Goal: Task Accomplishment & Management: Manage account settings

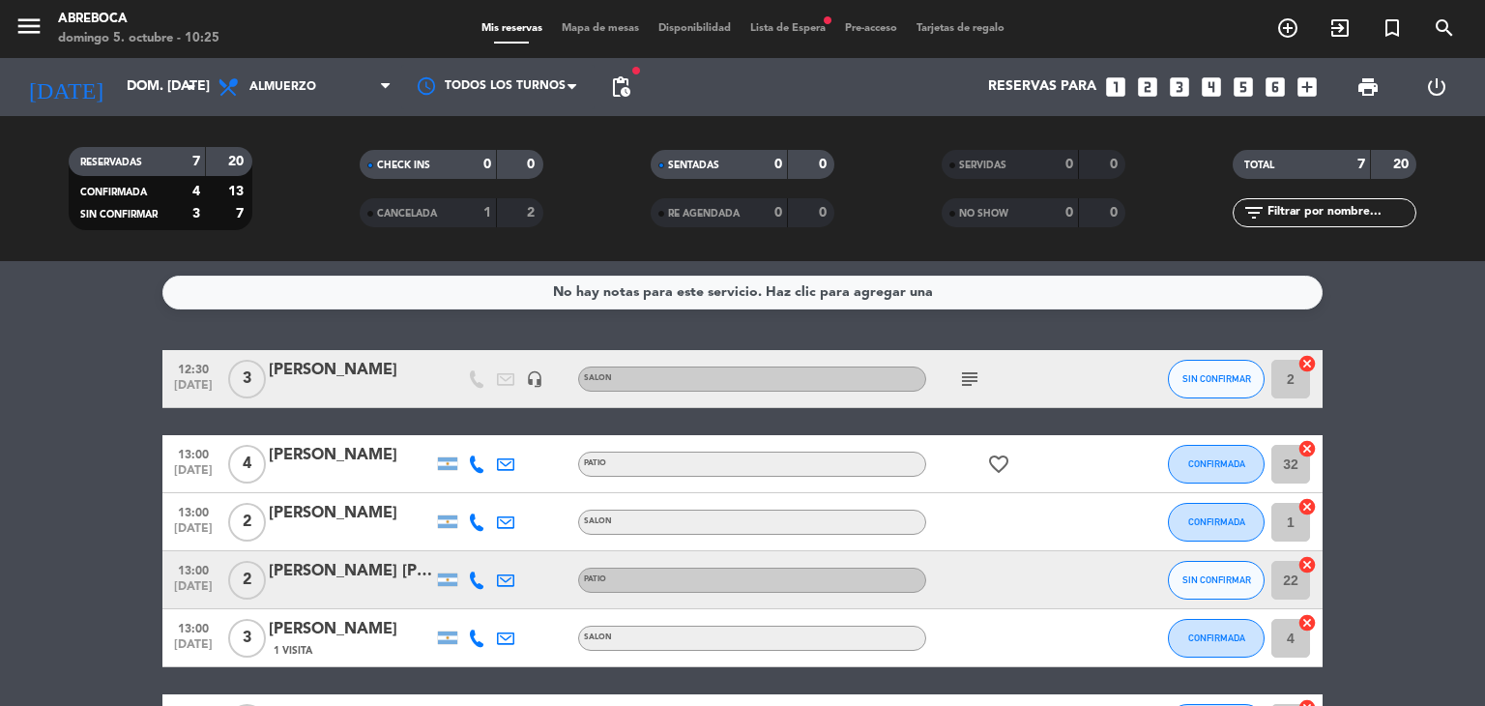
click at [767, 30] on span "Lista de Espera fiber_manual_record" at bounding box center [788, 28] width 95 height 11
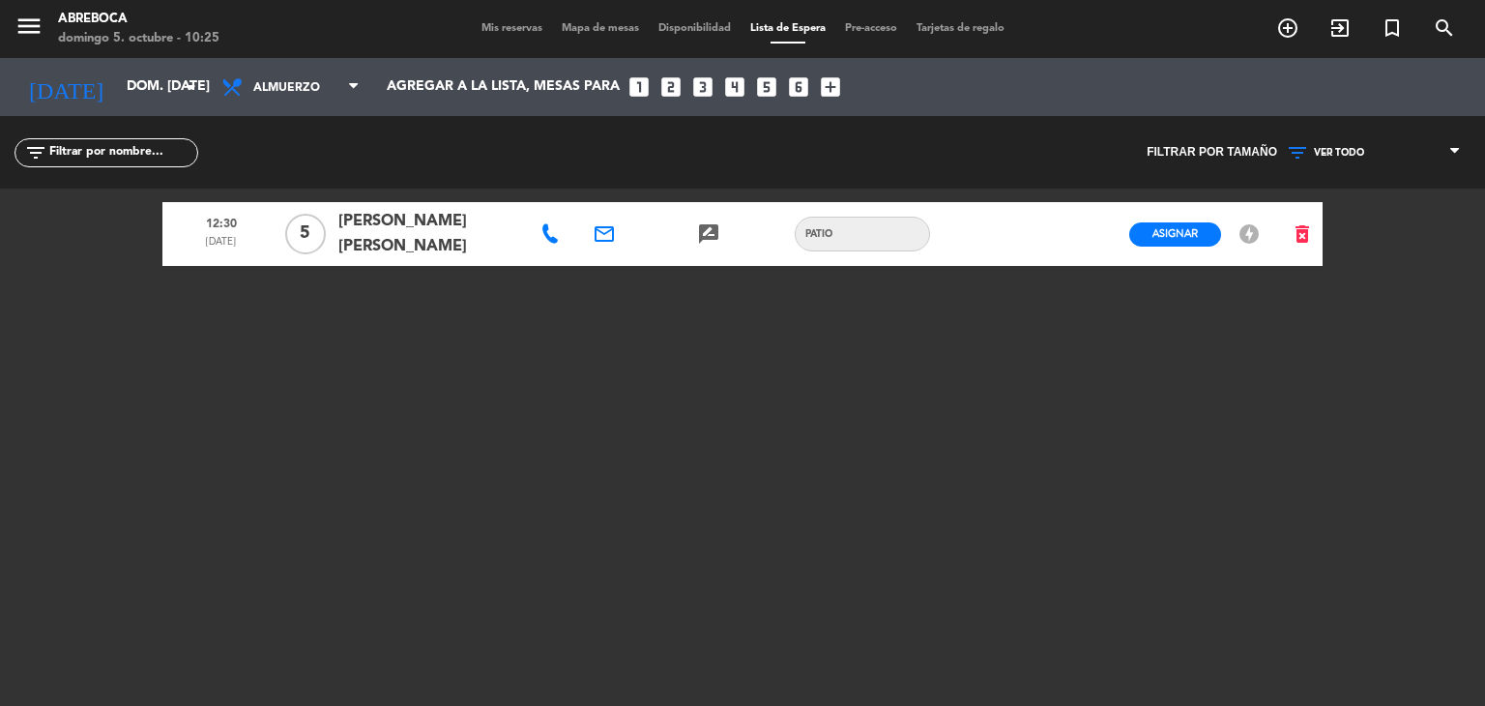
click at [488, 23] on span "Mis reservas" at bounding box center [512, 28] width 80 height 11
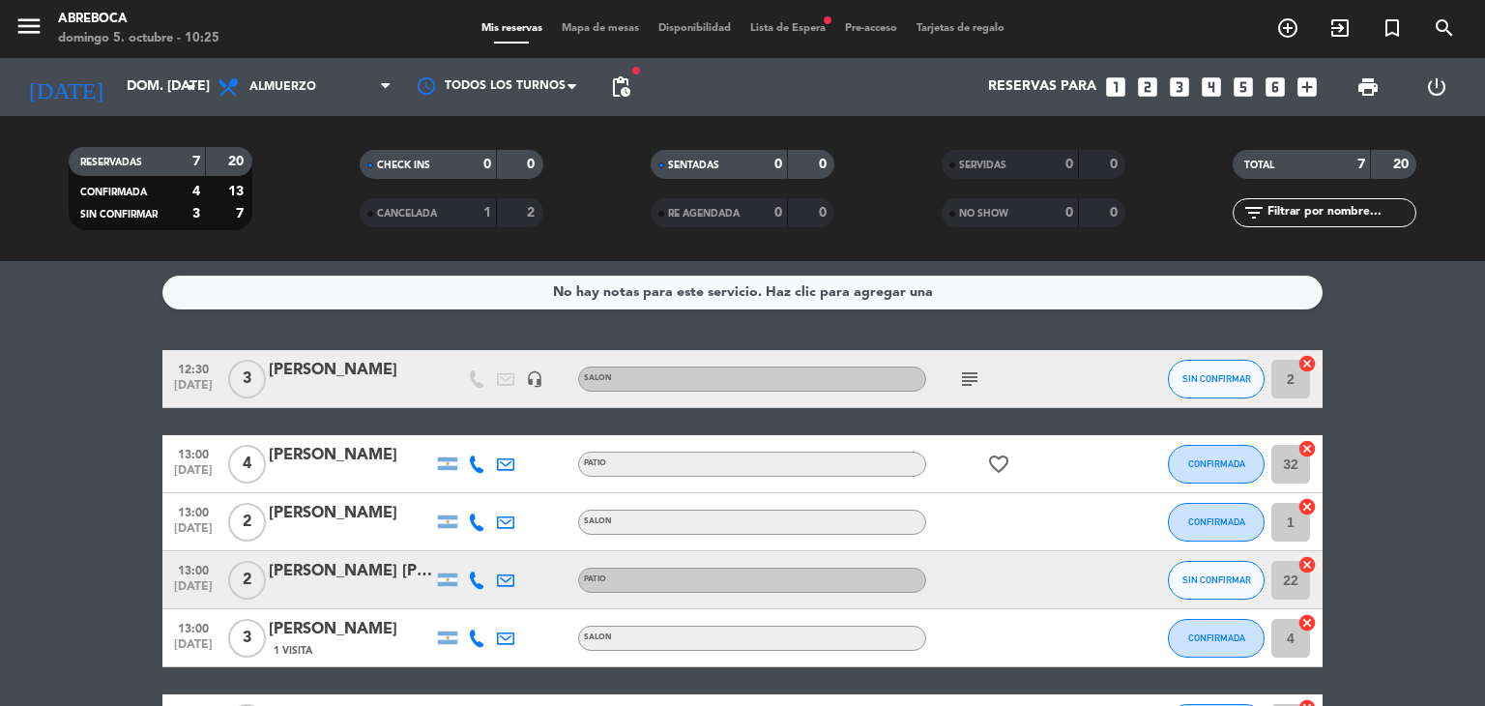
click at [792, 24] on span "Lista de Espera fiber_manual_record" at bounding box center [788, 28] width 95 height 11
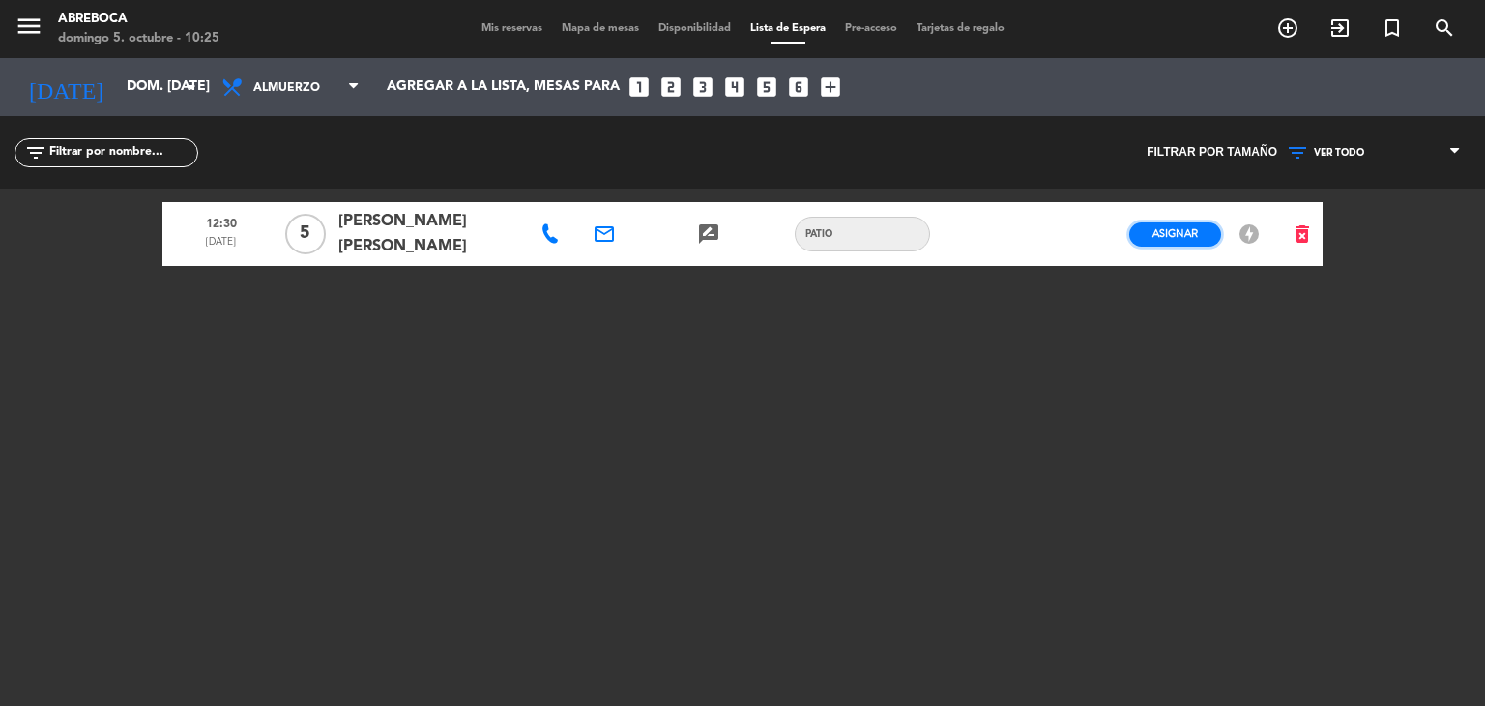
click at [1152, 227] on span "Asignar" at bounding box center [1174, 233] width 45 height 15
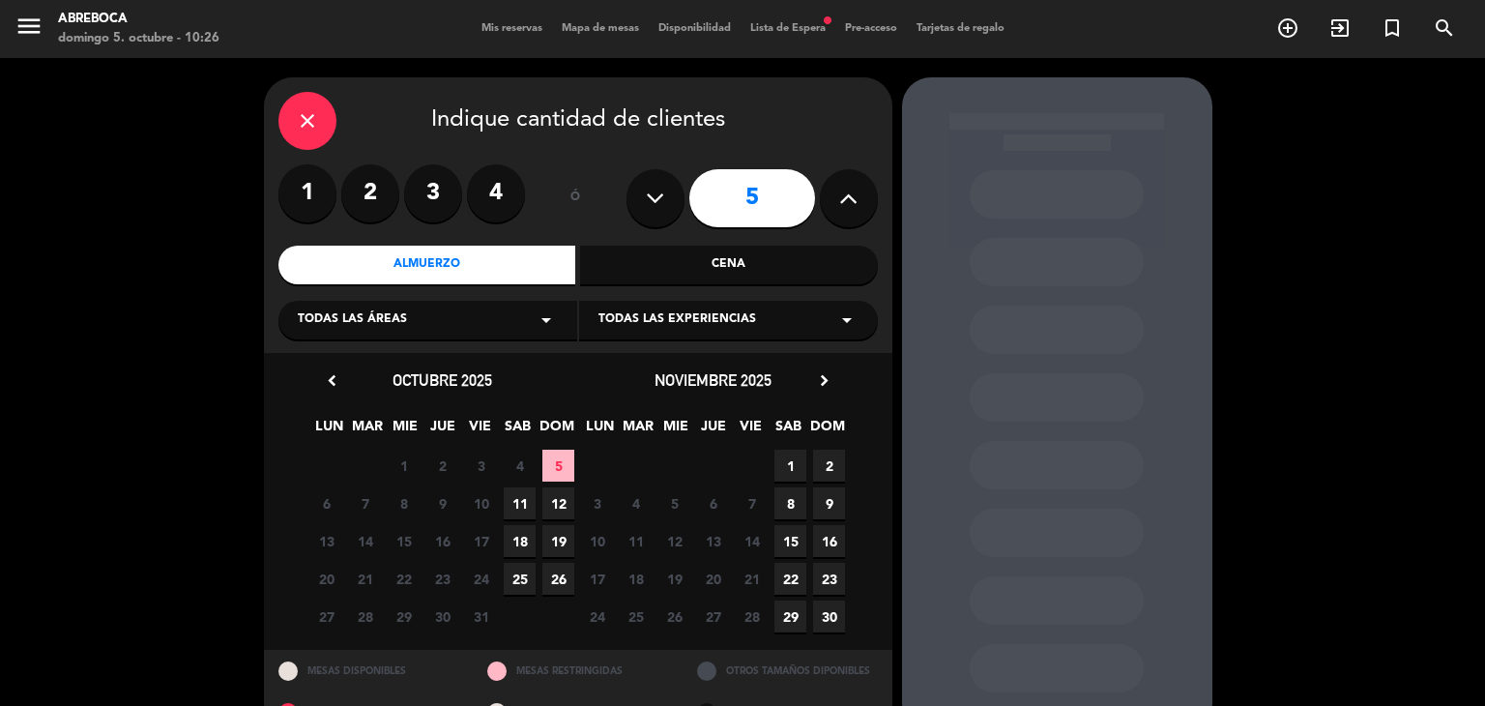
click at [779, 329] on div "Todas las experiencias arrow_drop_down" at bounding box center [728, 320] width 299 height 39
click at [698, 401] on div "PATIO" at bounding box center [728, 396] width 260 height 19
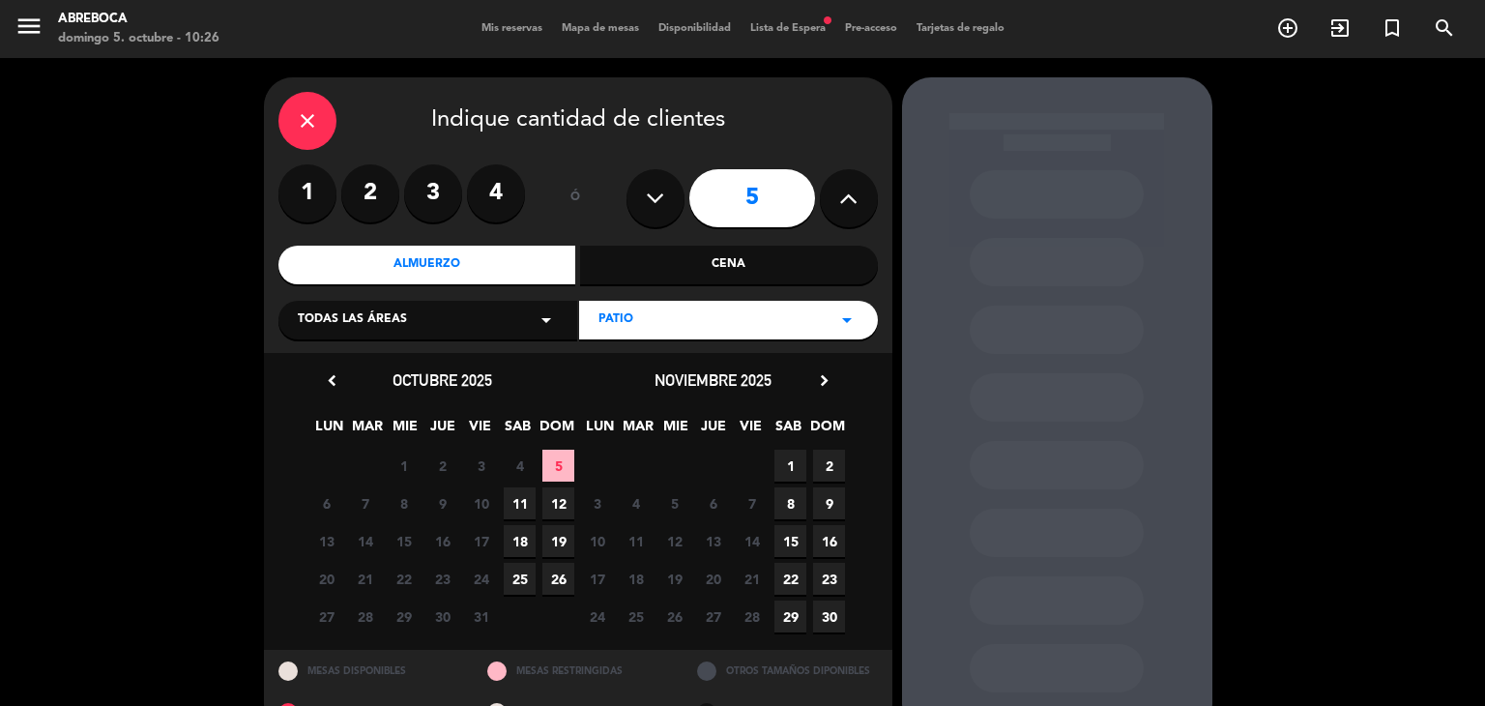
click at [558, 477] on span "5" at bounding box center [558, 466] width 32 height 32
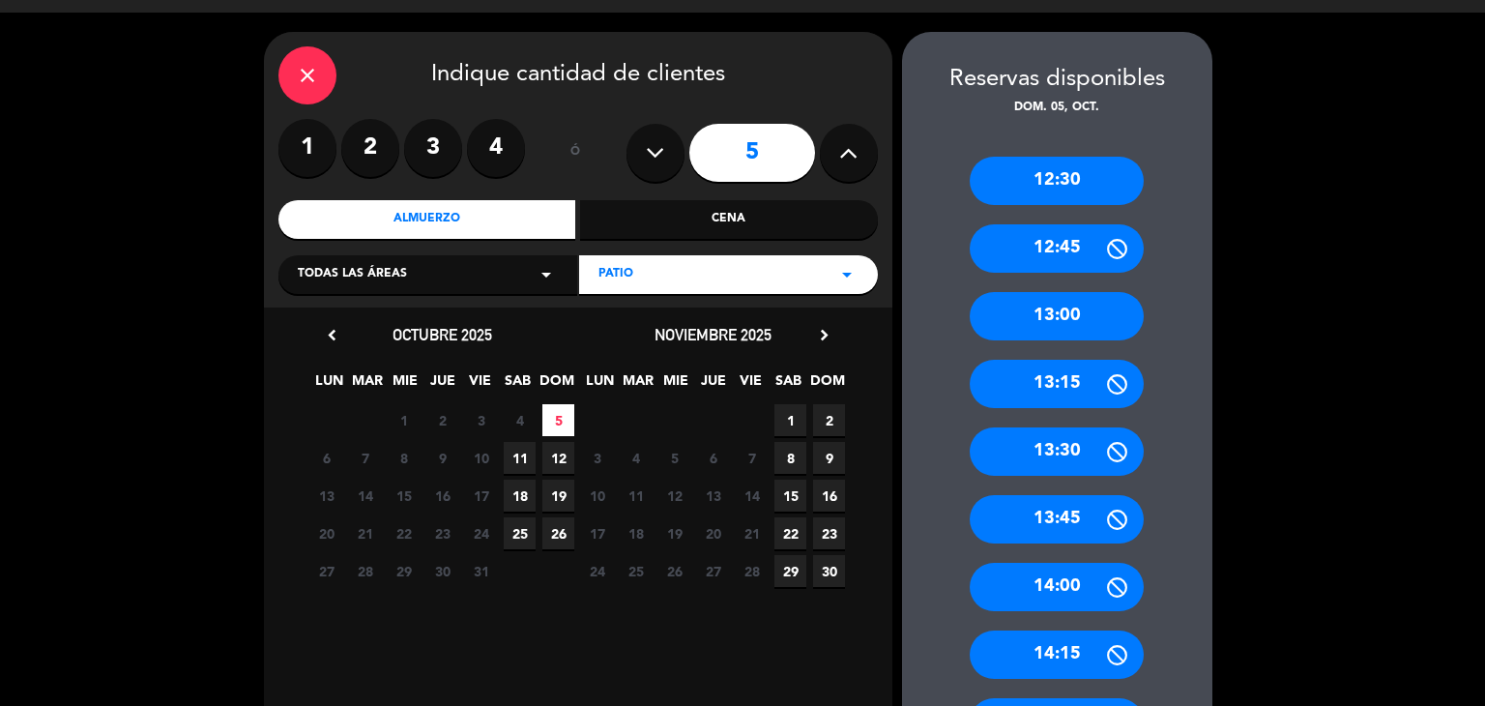
click at [1057, 168] on div "12:30" at bounding box center [1057, 181] width 174 height 48
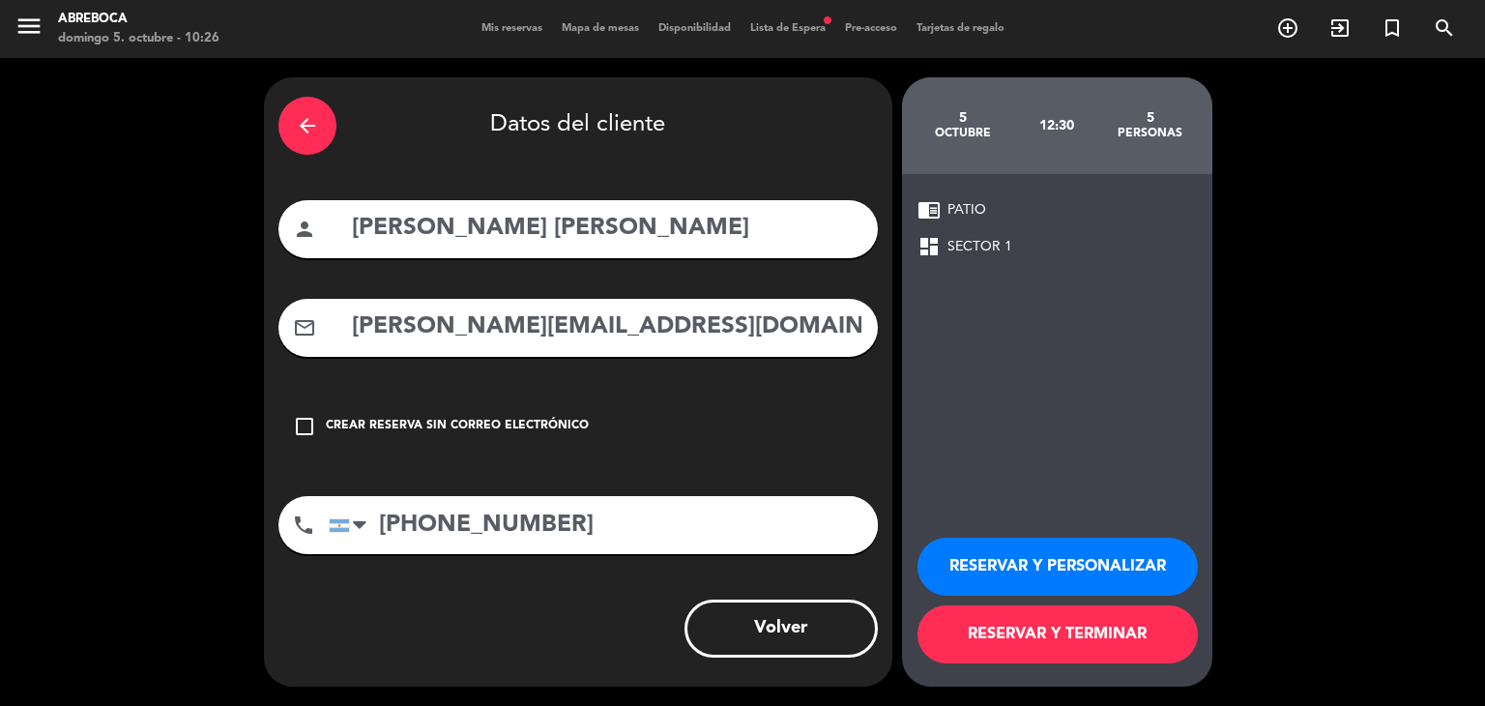
scroll to position [0, 0]
click at [1079, 565] on button "RESERVAR Y PERSONALIZAR" at bounding box center [1057, 566] width 280 height 58
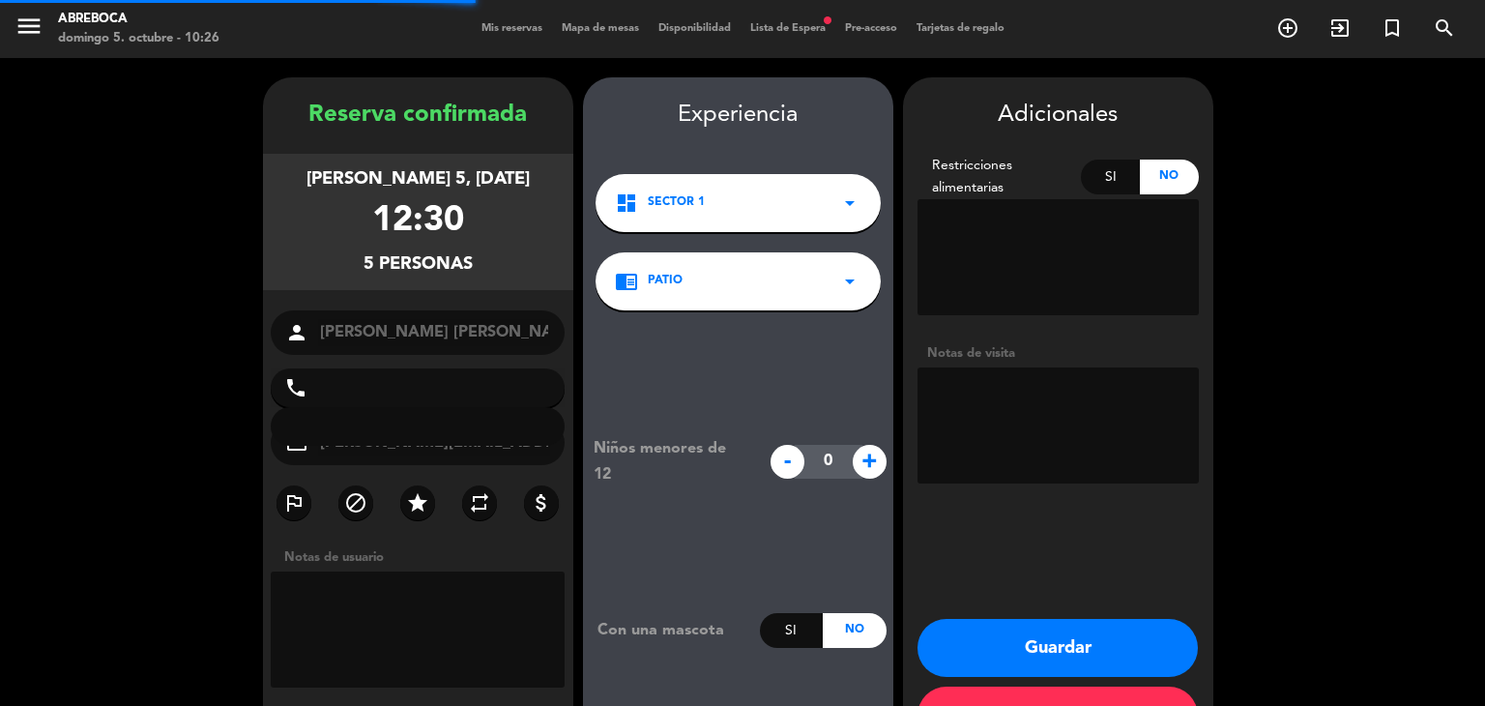
type input "[PHONE_NUMBER]"
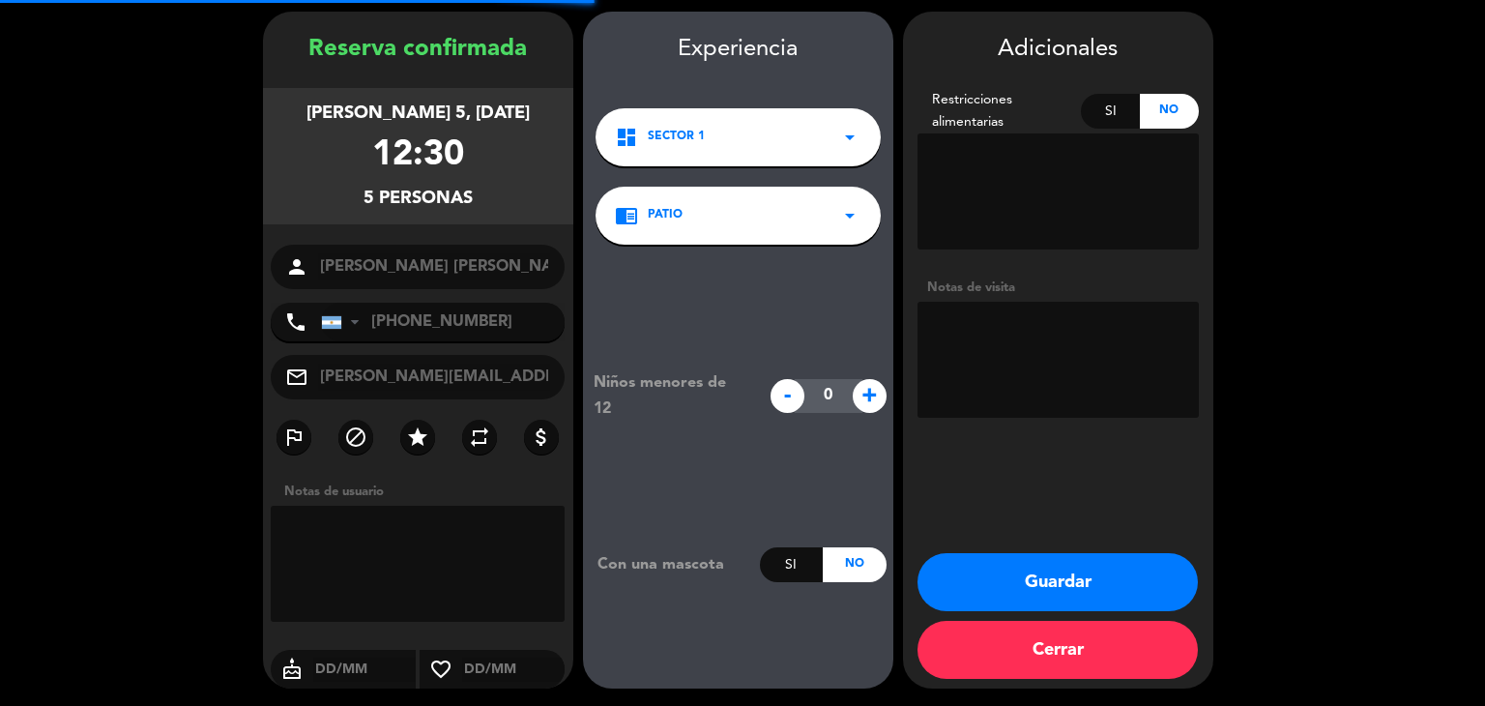
scroll to position [67, 0]
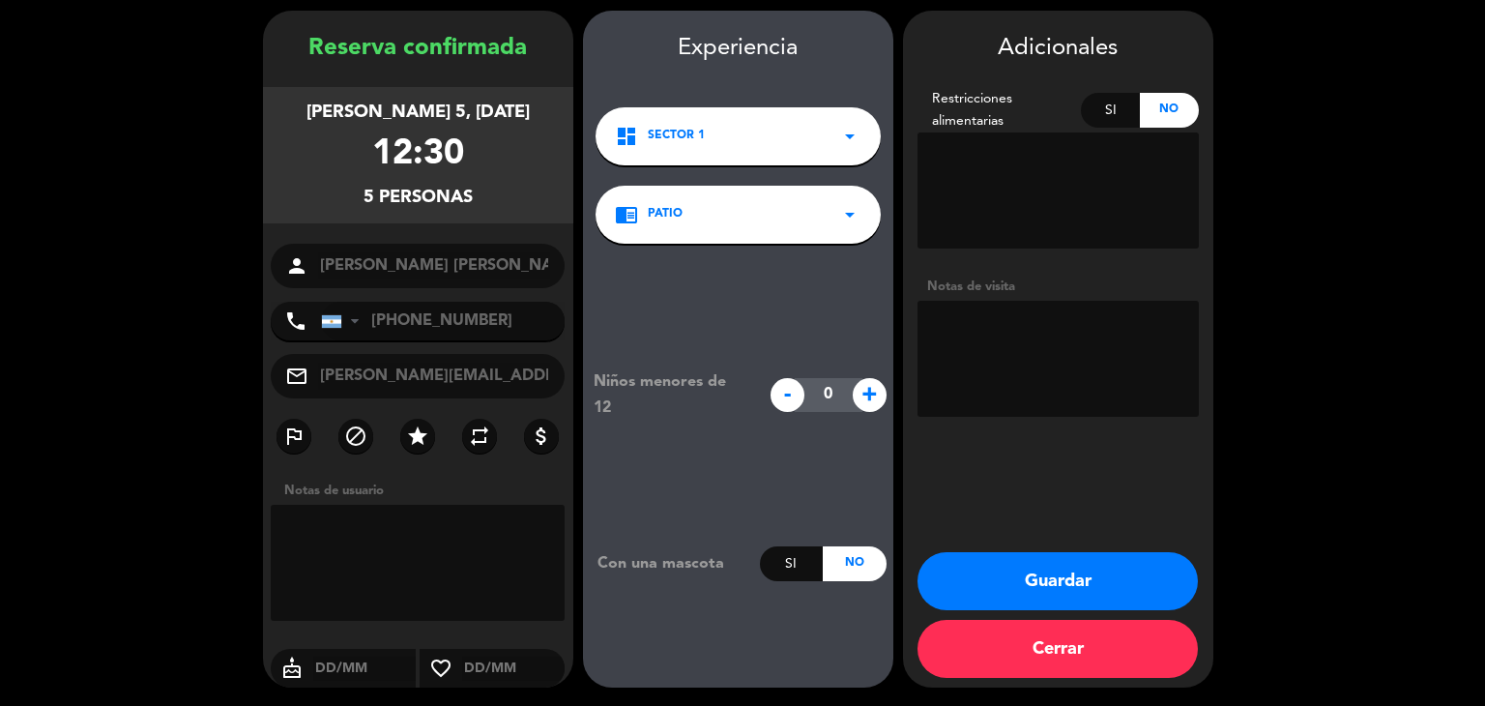
click at [1079, 565] on button "Guardar" at bounding box center [1057, 581] width 280 height 58
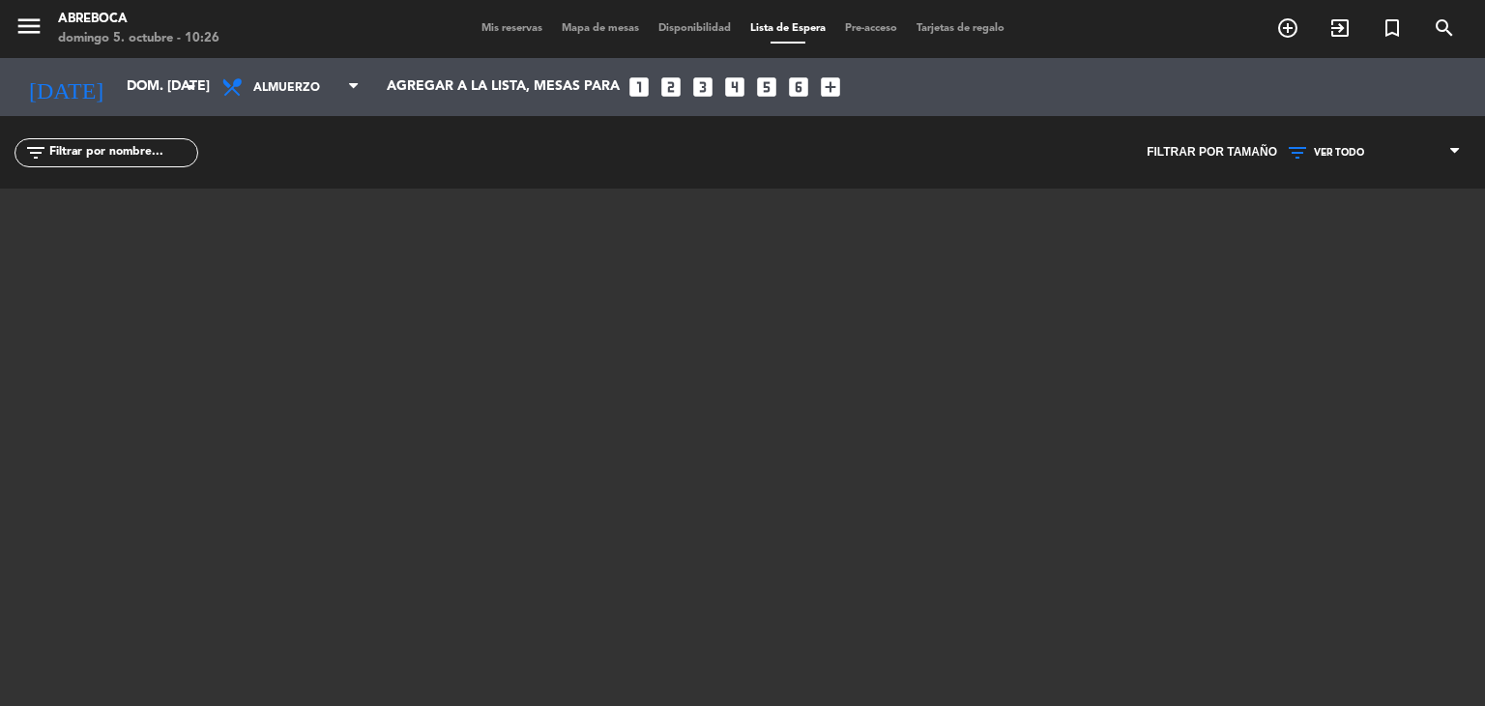
click at [503, 24] on span "Mis reservas" at bounding box center [512, 28] width 80 height 11
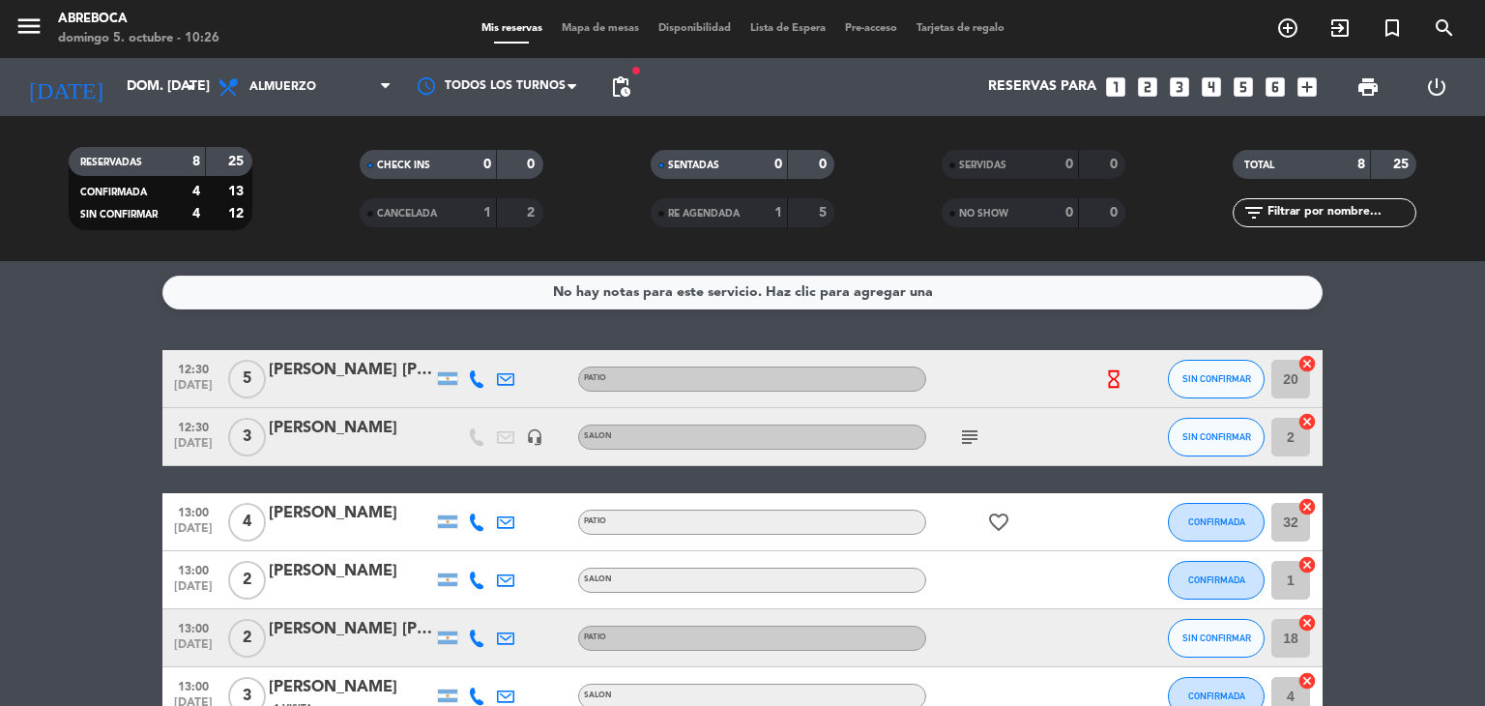
click at [637, 85] on span "pending_actions" at bounding box center [620, 87] width 39 height 39
click at [630, 85] on span "pending_actions" at bounding box center [620, 86] width 23 height 23
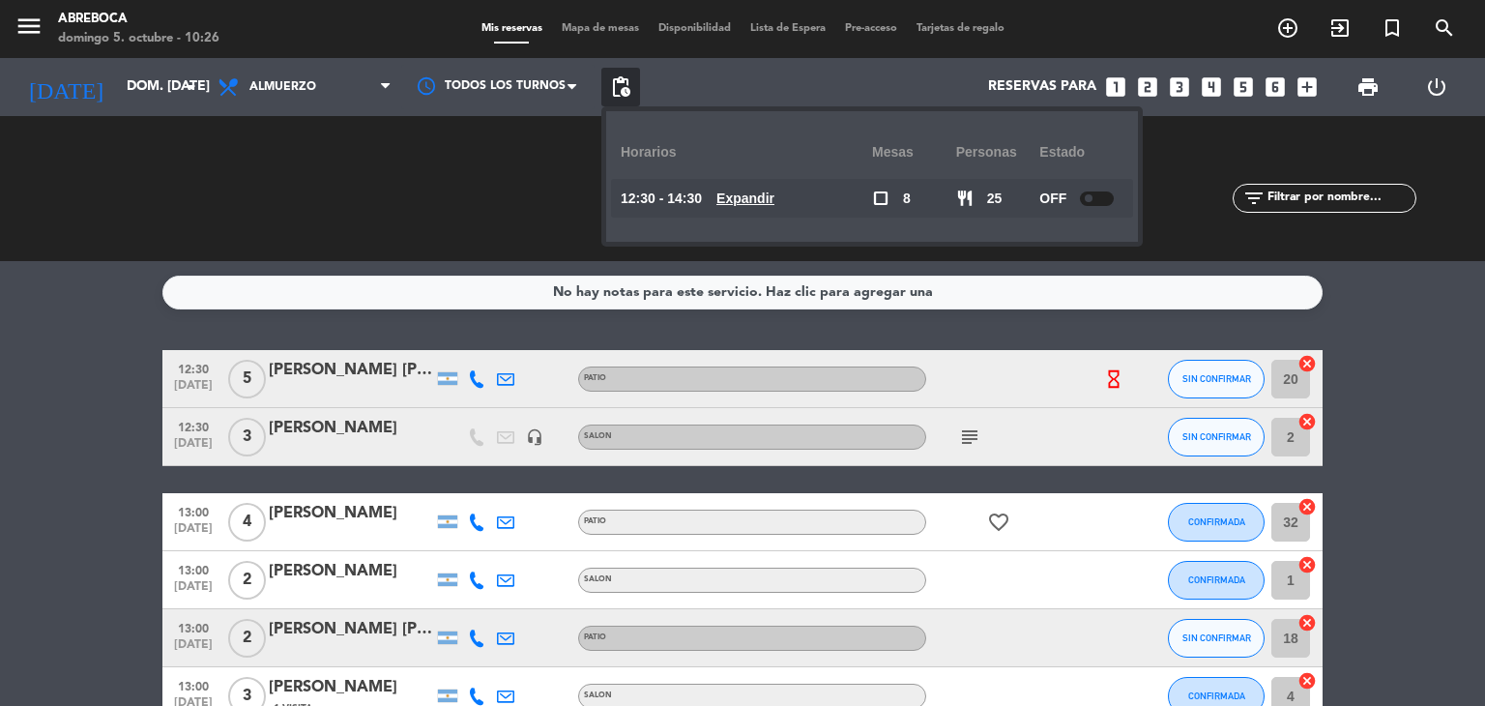
click at [772, 205] on u "Expandir" at bounding box center [745, 197] width 58 height 15
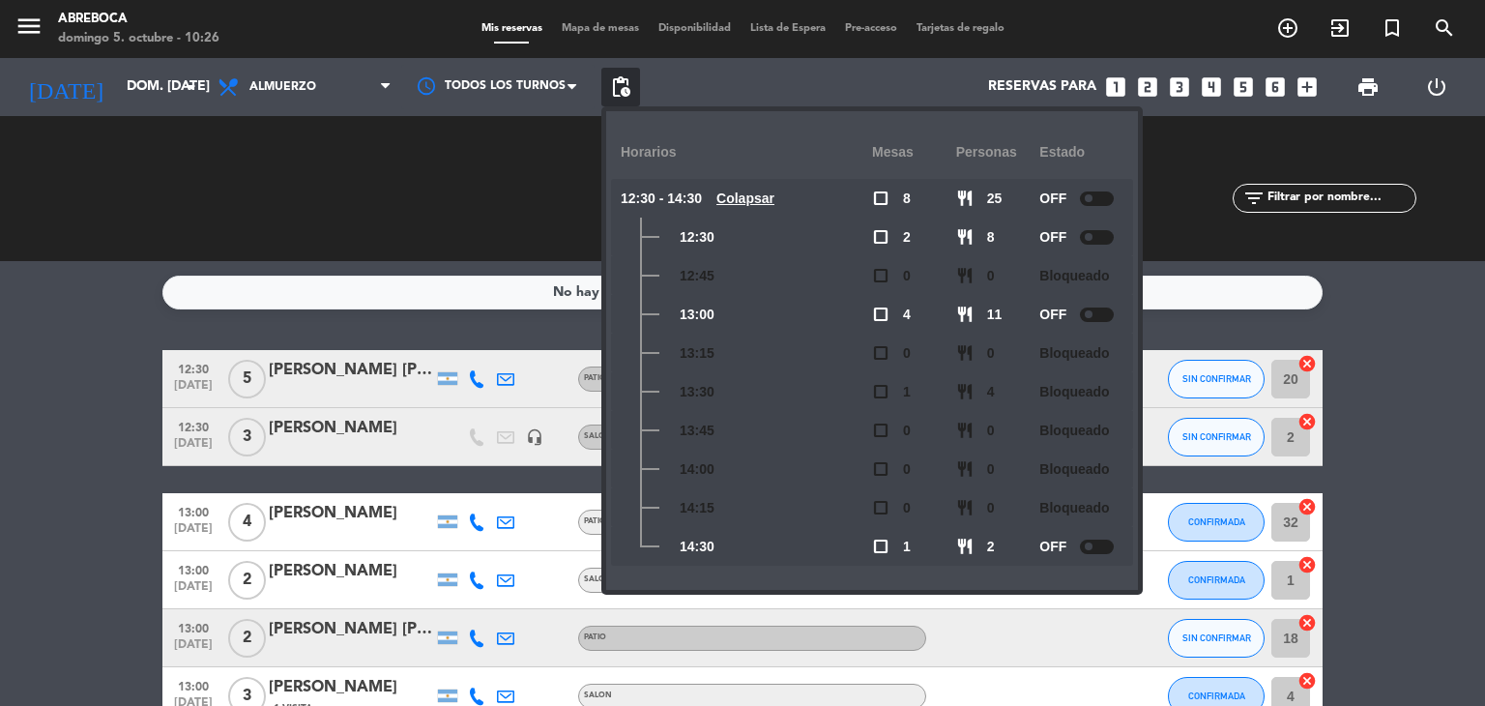
click at [577, 237] on div "CHECK INS 0 0 CANCELADA 1 2" at bounding box center [450, 188] width 291 height 106
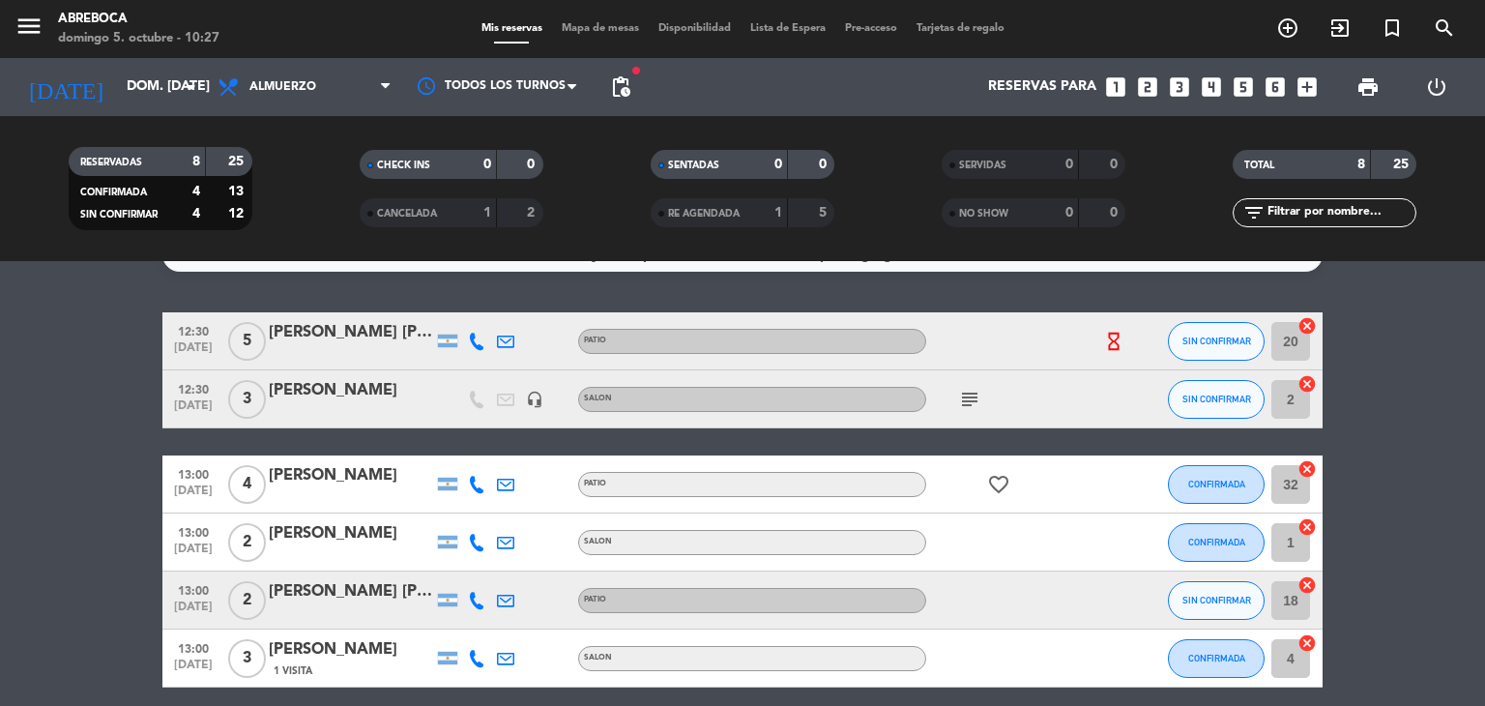
scroll to position [36, 0]
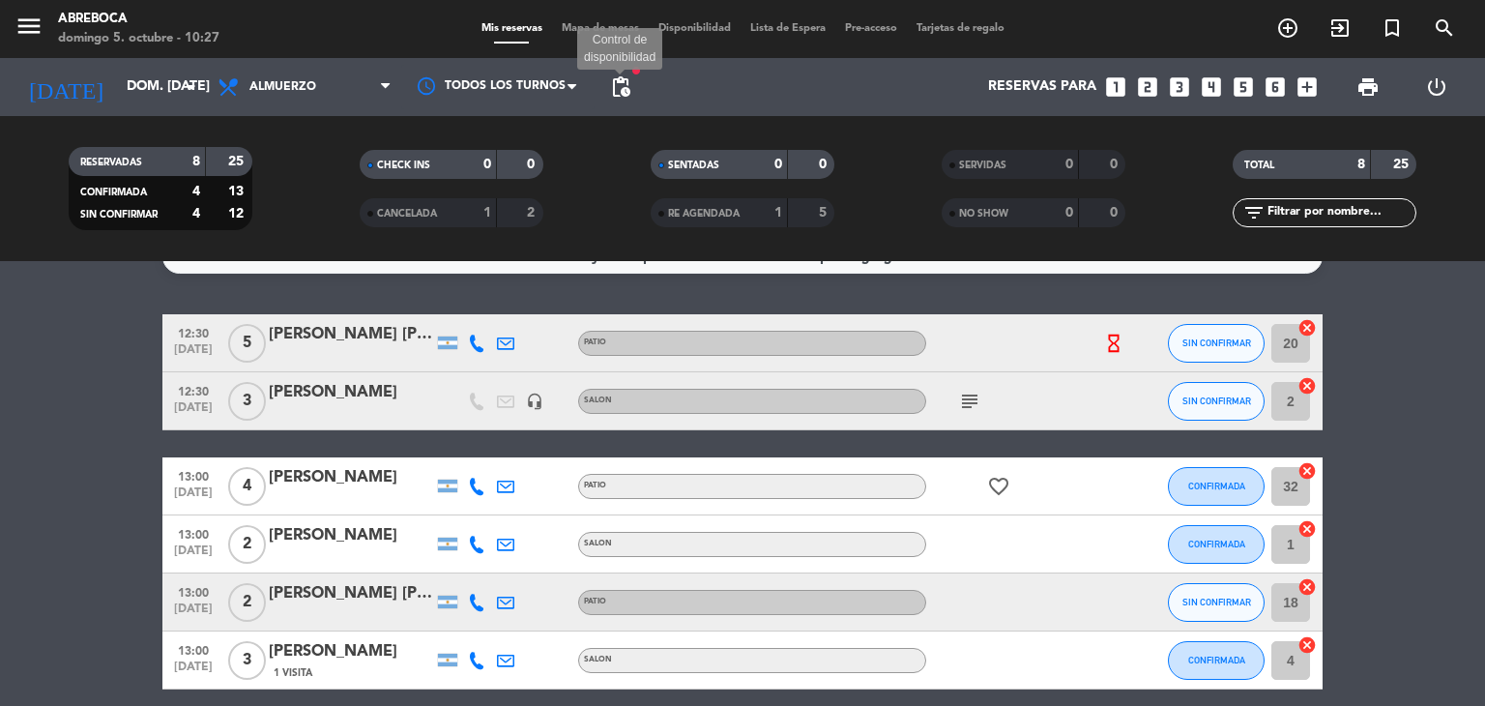
click at [623, 98] on span "pending_actions" at bounding box center [620, 86] width 23 height 23
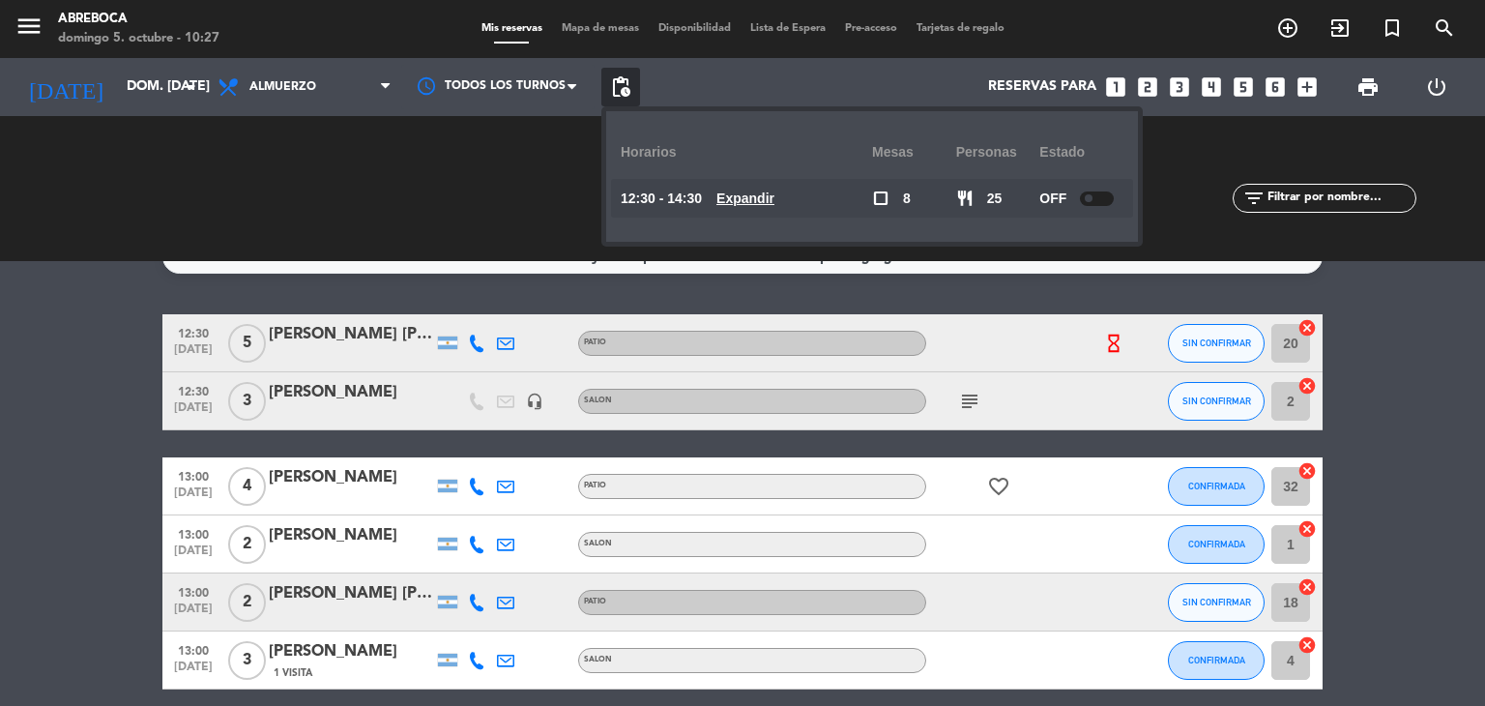
click at [762, 201] on u "Expandir" at bounding box center [745, 197] width 58 height 15
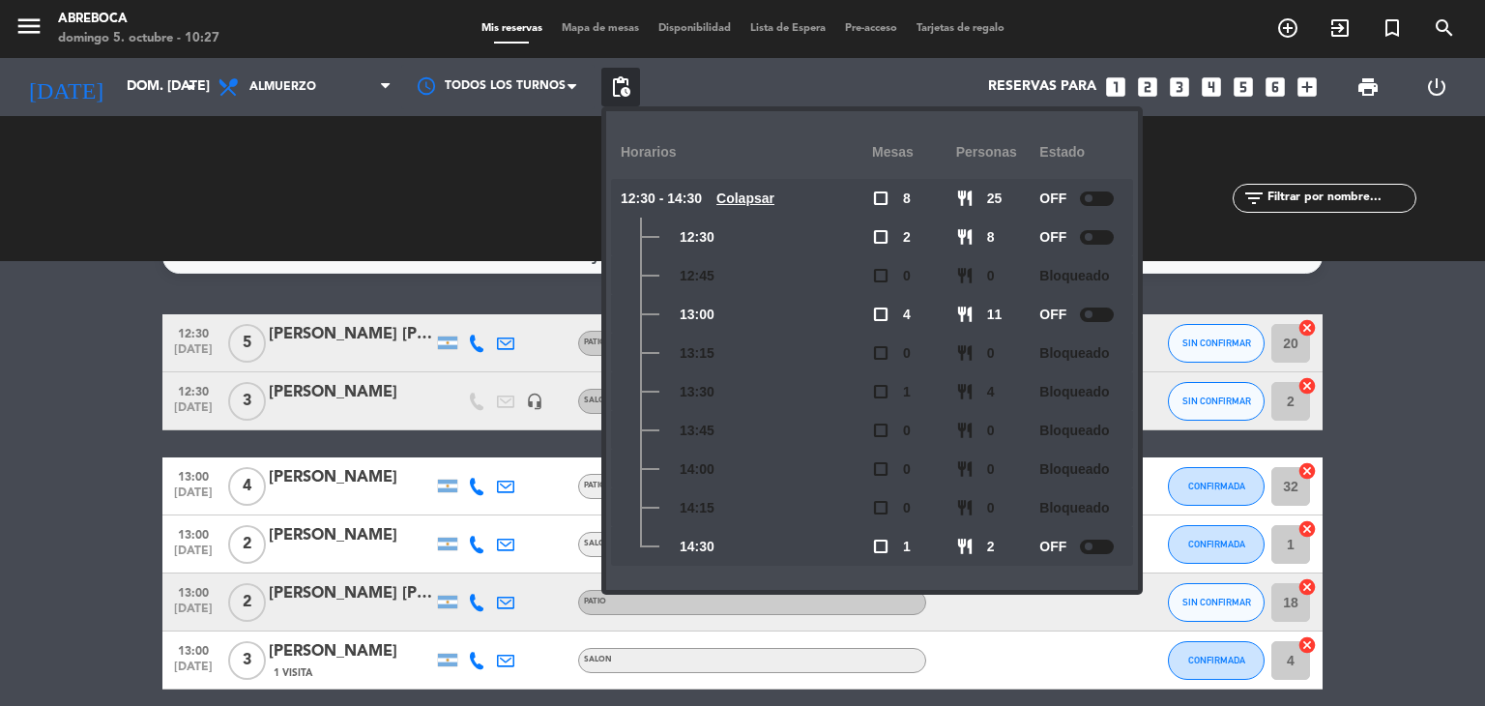
click at [1103, 240] on div at bounding box center [1097, 237] width 34 height 15
click at [1086, 230] on div at bounding box center [1097, 237] width 34 height 15
click at [1088, 202] on div at bounding box center [1097, 198] width 34 height 15
click at [1105, 549] on div at bounding box center [1090, 546] width 34 height 15
click at [537, 175] on div "CHECK INS 0 0 CANCELADA 1 2" at bounding box center [450, 188] width 291 height 106
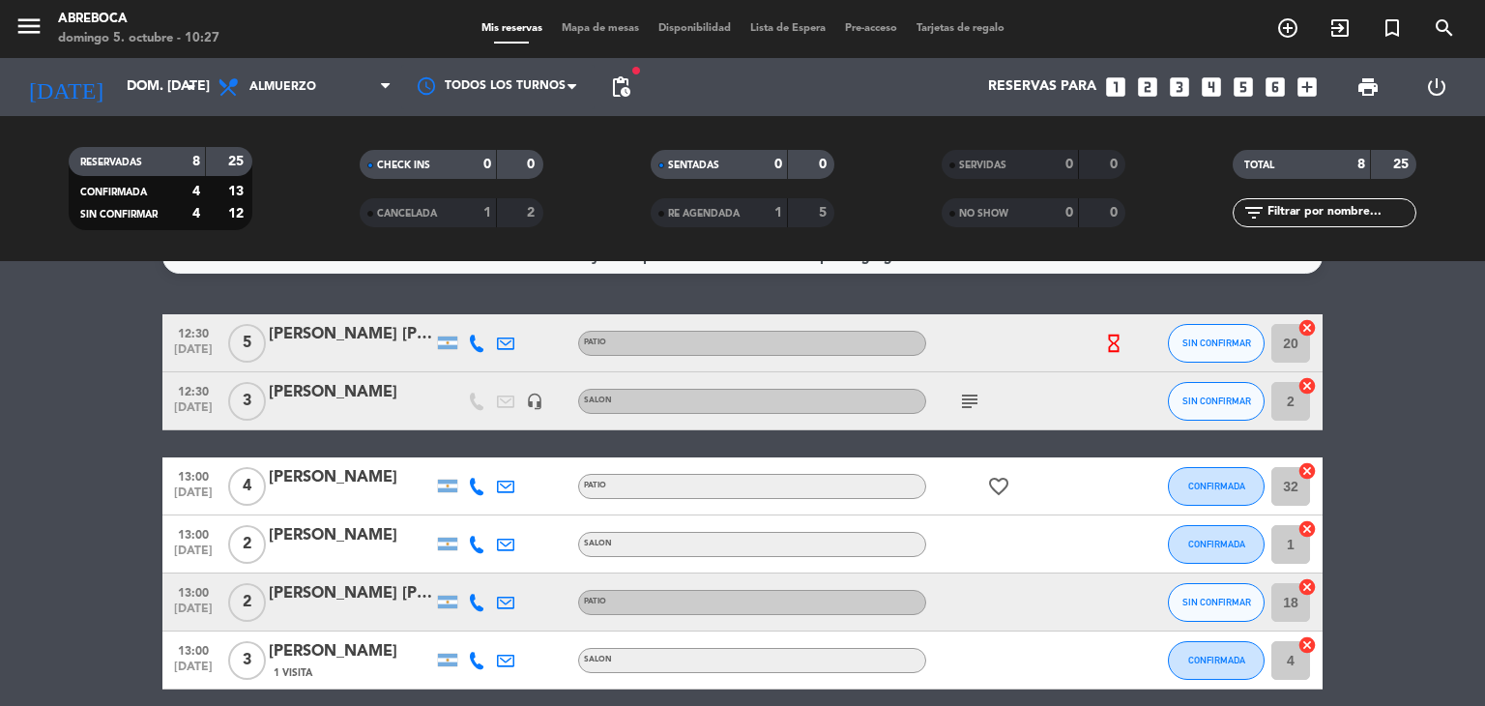
click at [616, 101] on span "pending_actions" at bounding box center [620, 87] width 39 height 39
click at [619, 90] on span "pending_actions" at bounding box center [620, 86] width 23 height 23
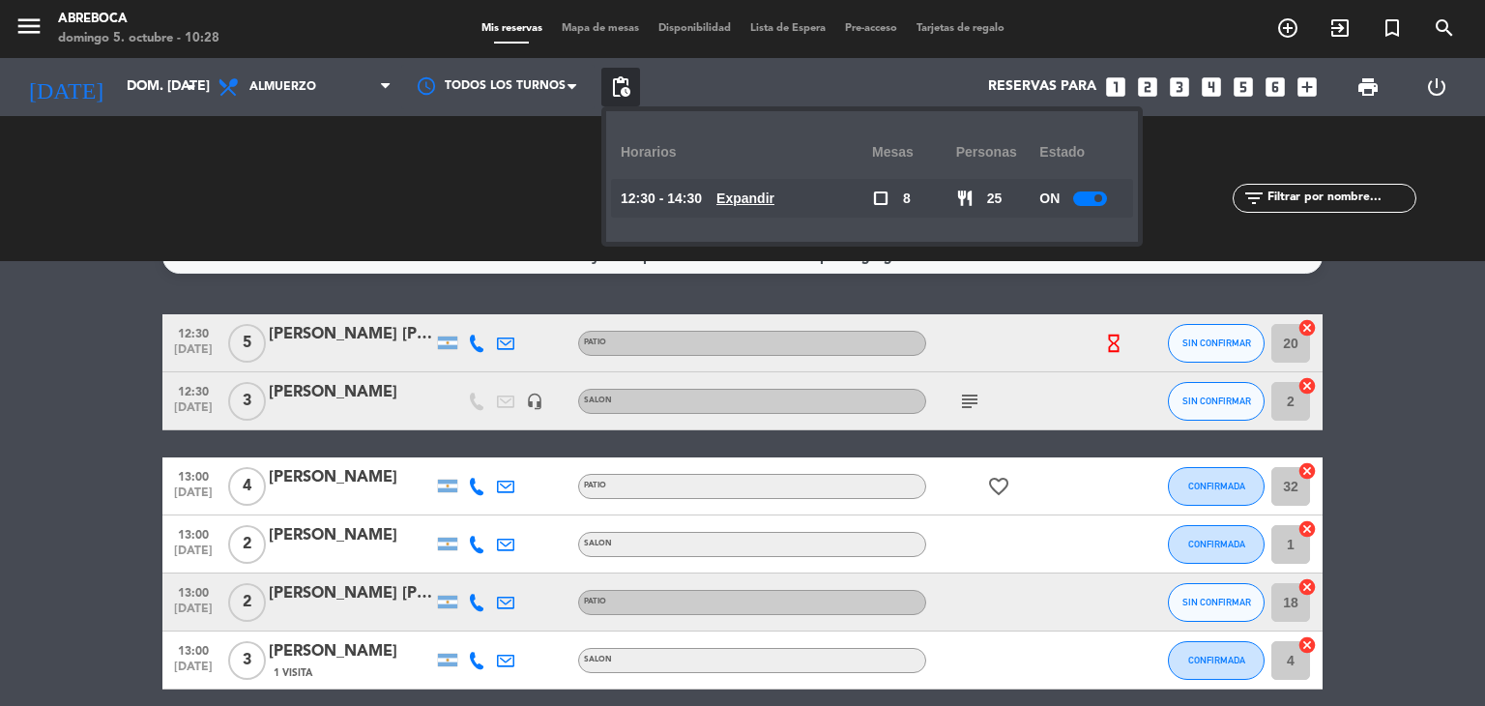
click at [746, 199] on u "Expandir" at bounding box center [745, 197] width 58 height 15
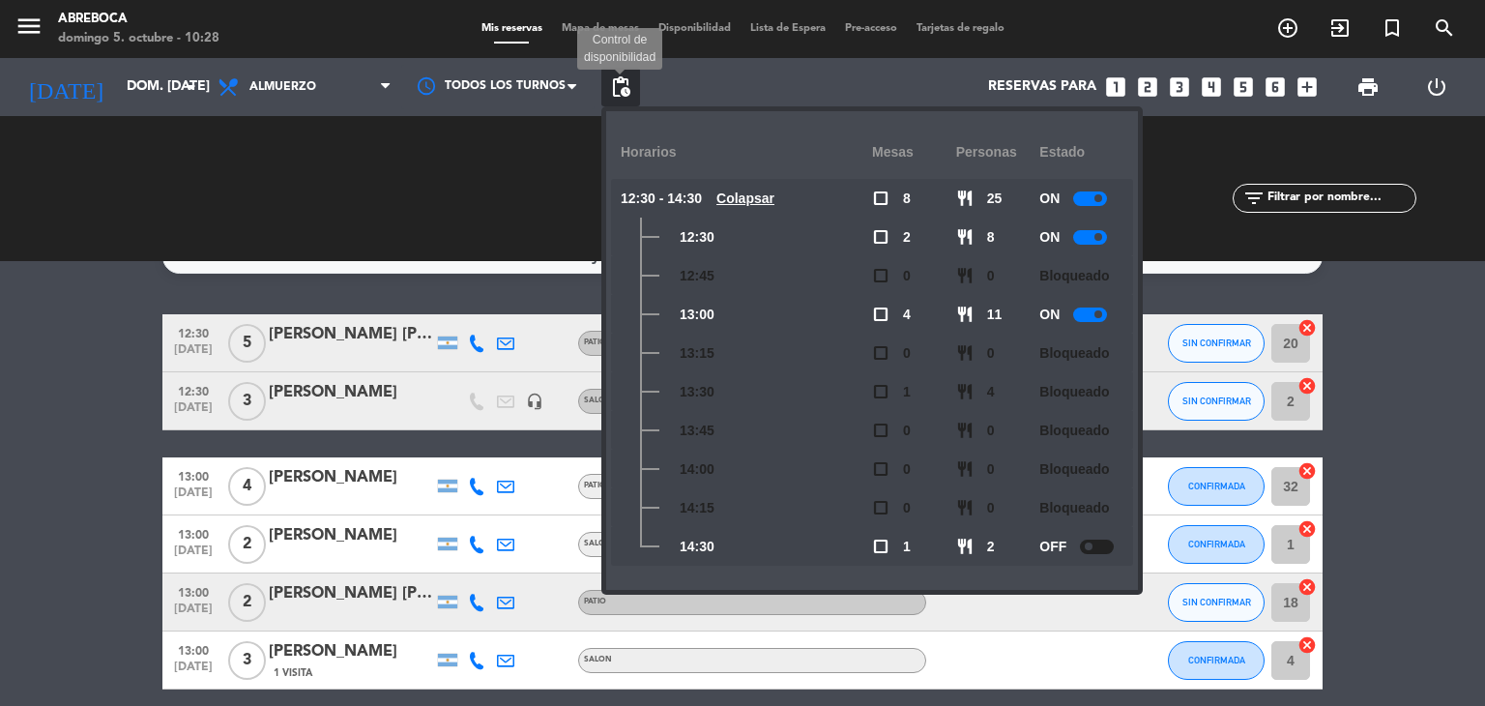
click at [621, 90] on span "pending_actions" at bounding box center [620, 86] width 23 height 23
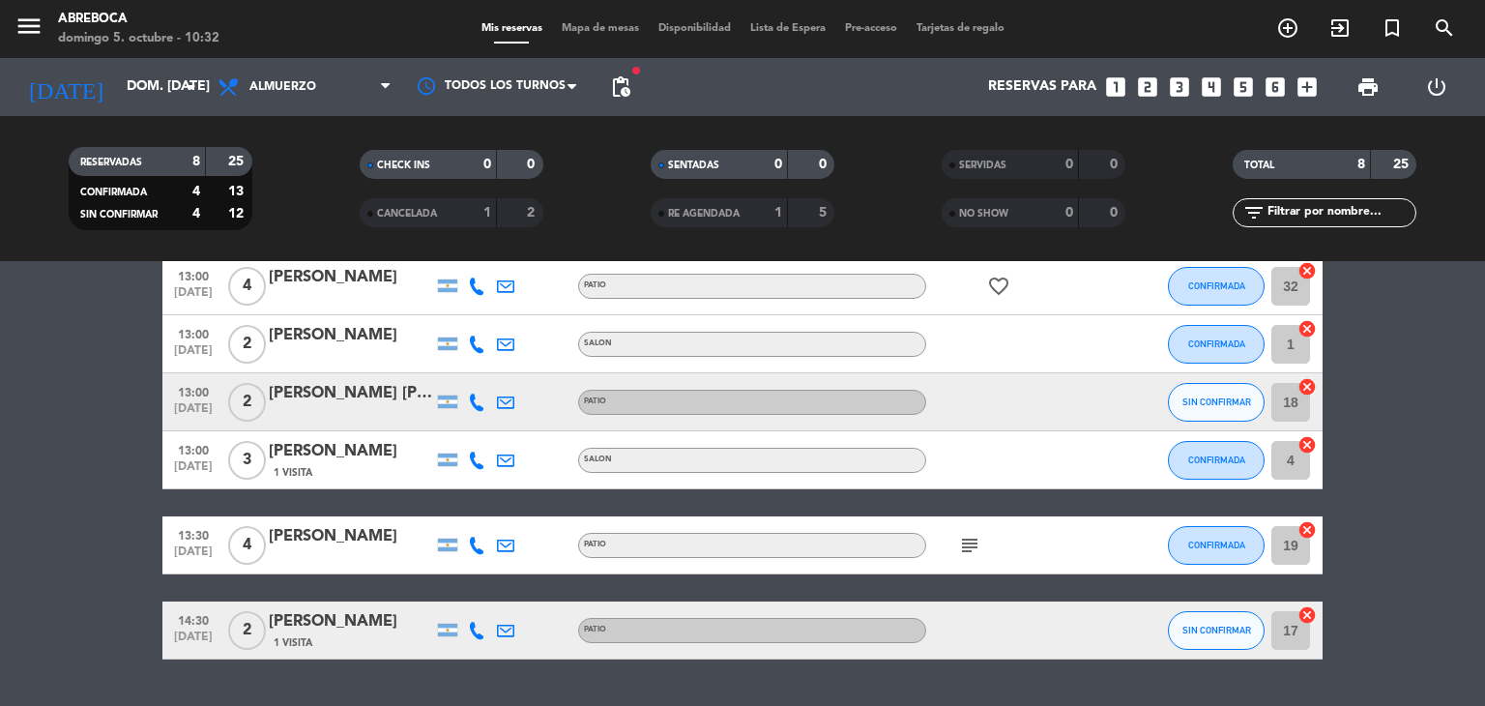
scroll to position [286, 0]
